Goal: Find specific page/section: Find specific page/section

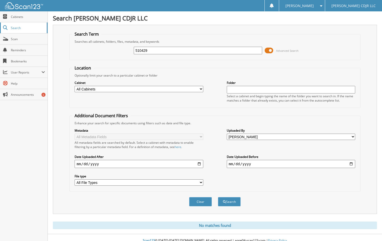
drag, startPoint x: 20, startPoint y: 26, endPoint x: 30, endPoint y: 30, distance: 10.9
click at [20, 27] on span "Search" at bounding box center [27, 28] width 33 height 4
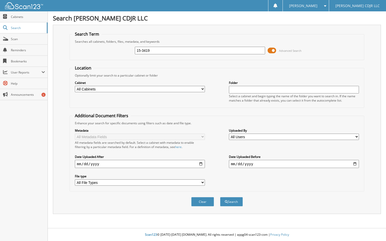
type input "15-3419"
click at [220, 197] on button "Search" at bounding box center [231, 201] width 23 height 9
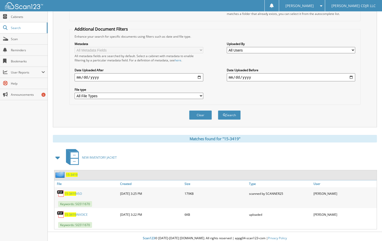
scroll to position [90, 0]
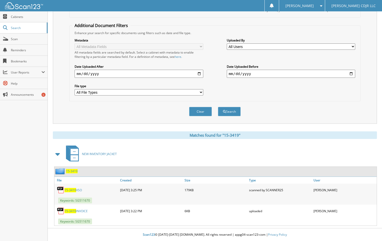
click at [76, 210] on link "15-3419 INVOICE" at bounding box center [75, 211] width 23 height 4
